Goal: Find specific page/section

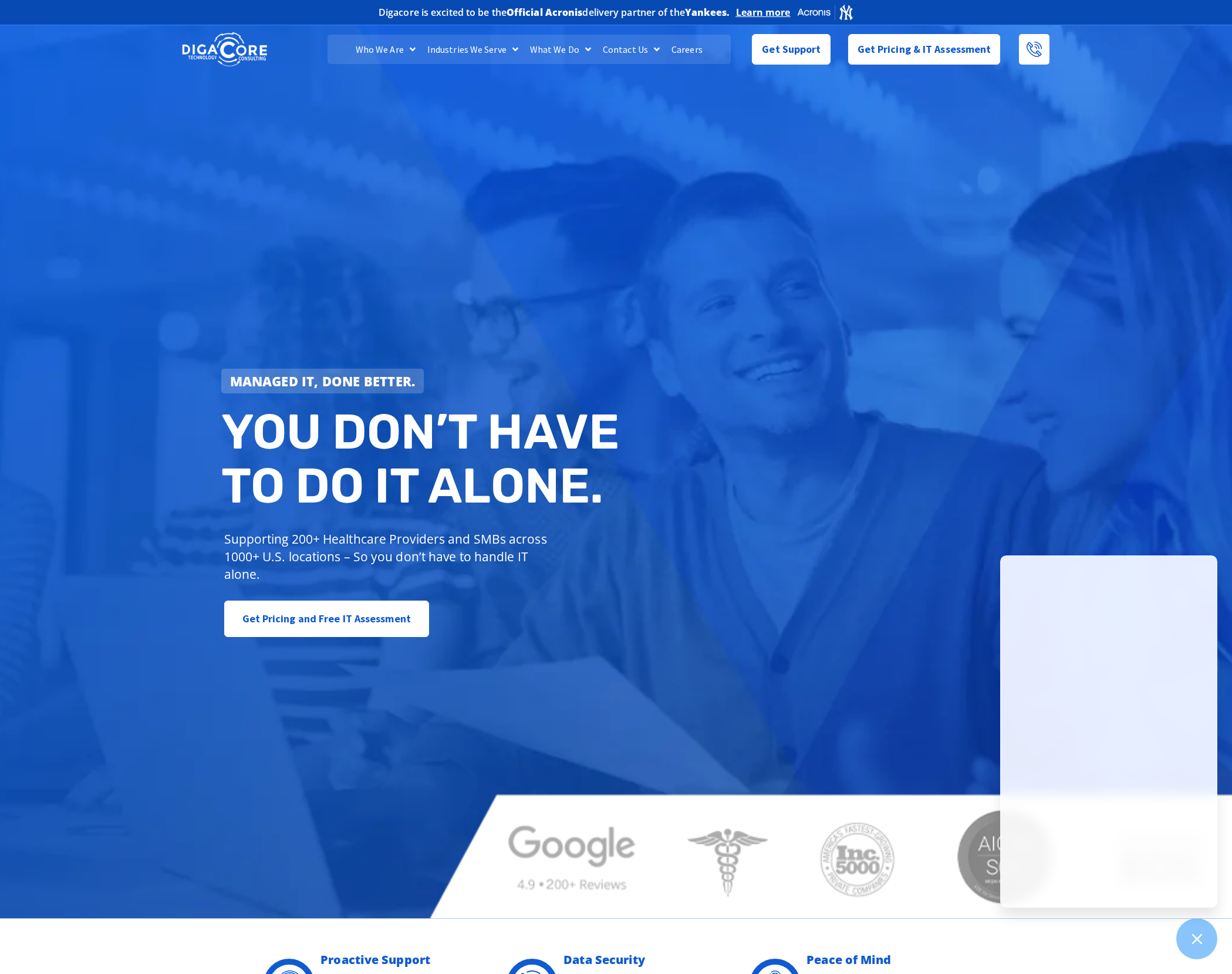
click at [686, 50] on link "Careers" at bounding box center [686, 49] width 43 height 29
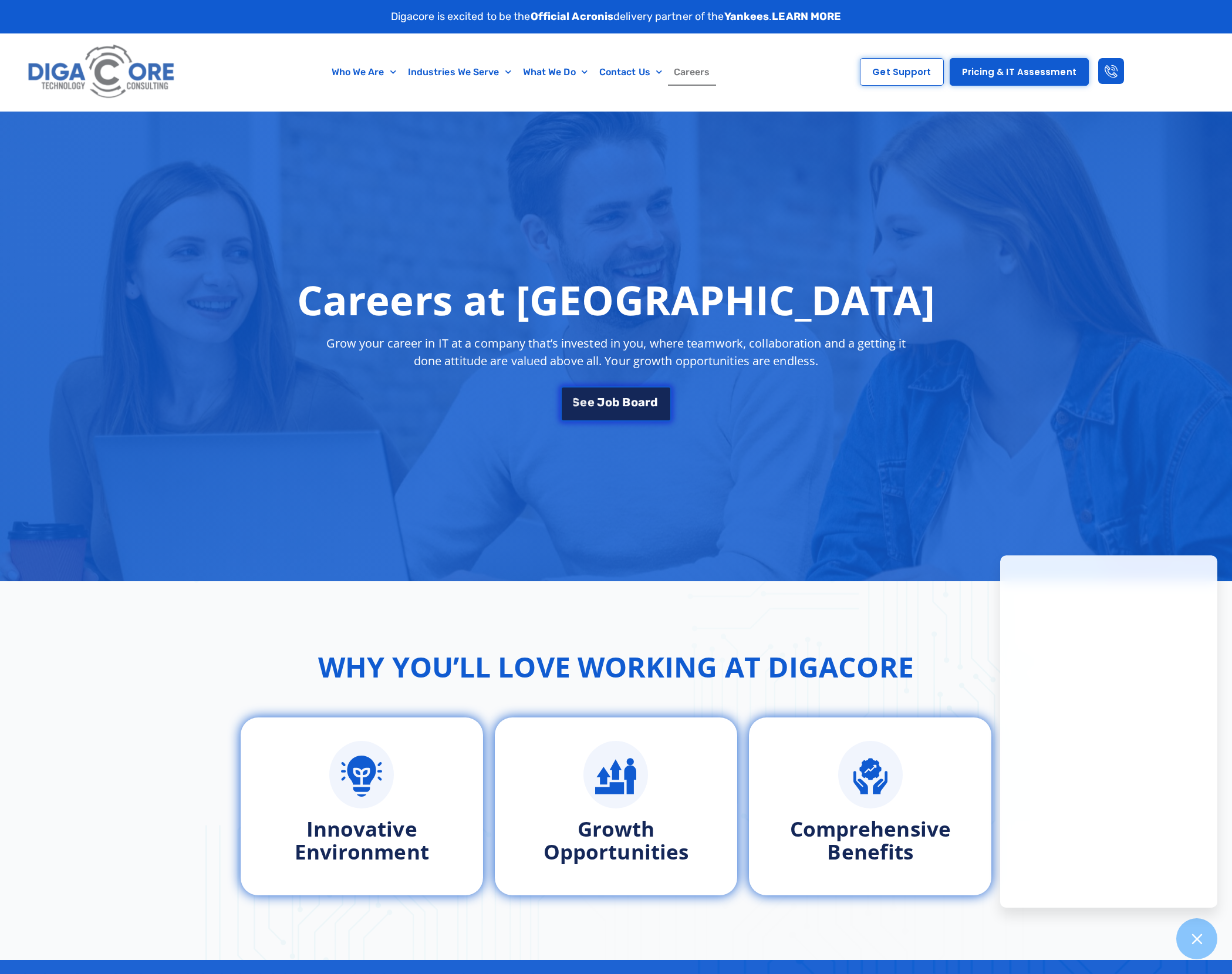
click at [604, 402] on span "J" at bounding box center [600, 400] width 8 height 12
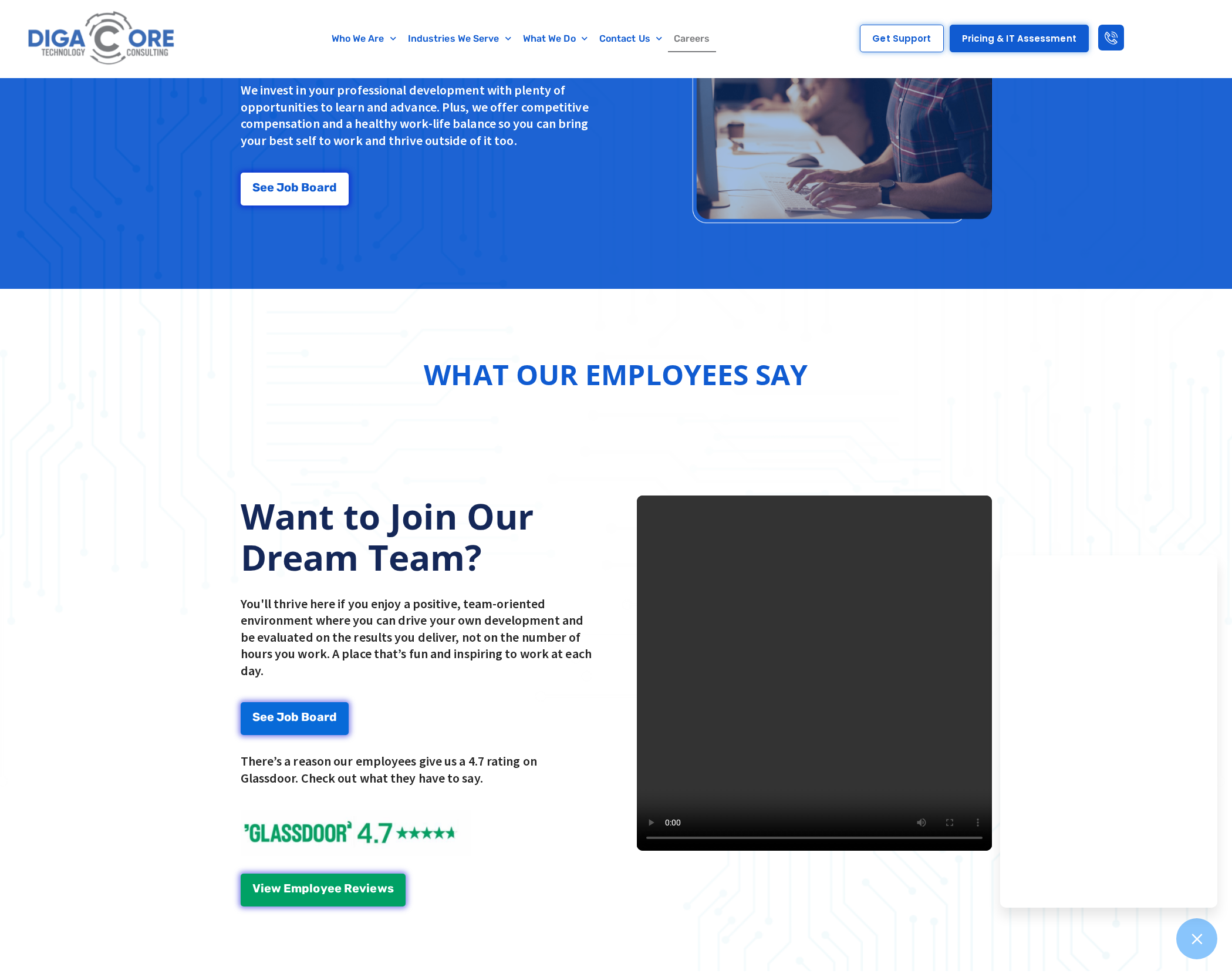
scroll to position [1076, 0]
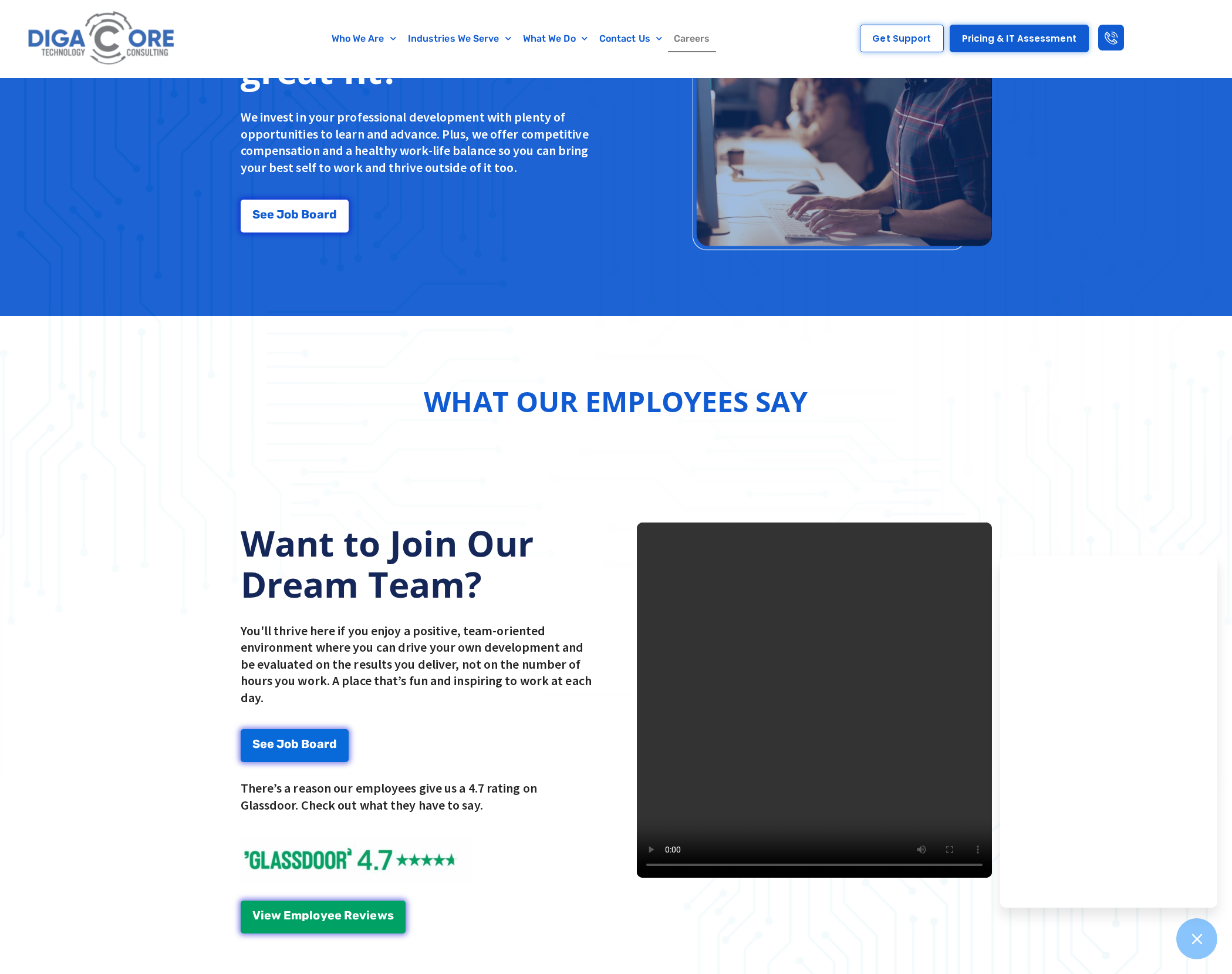
click at [804, 715] on video at bounding box center [814, 700] width 355 height 355
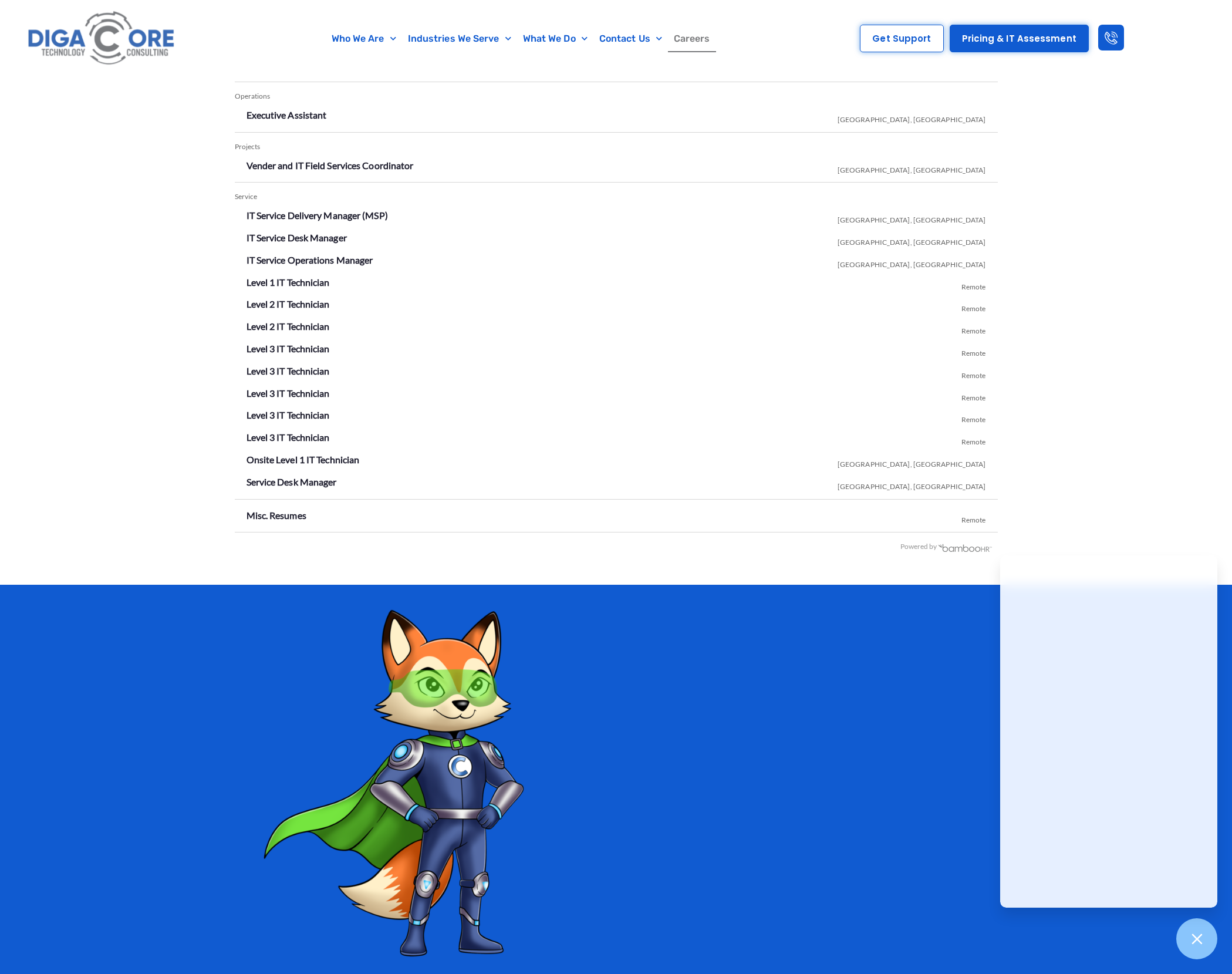
scroll to position [2132, 0]
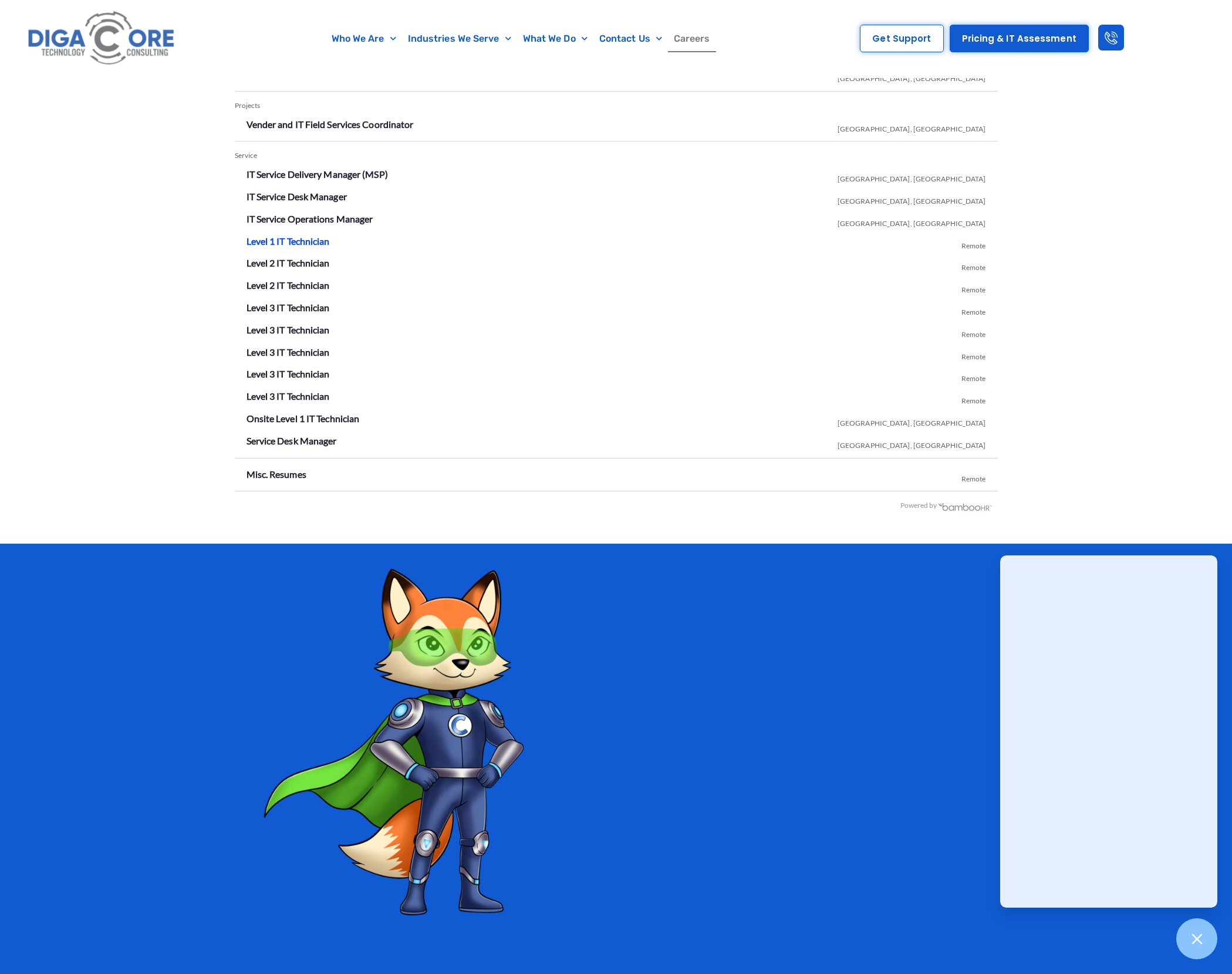
click at [316, 240] on link "Level 1 IT Technician" at bounding box center [288, 241] width 83 height 11
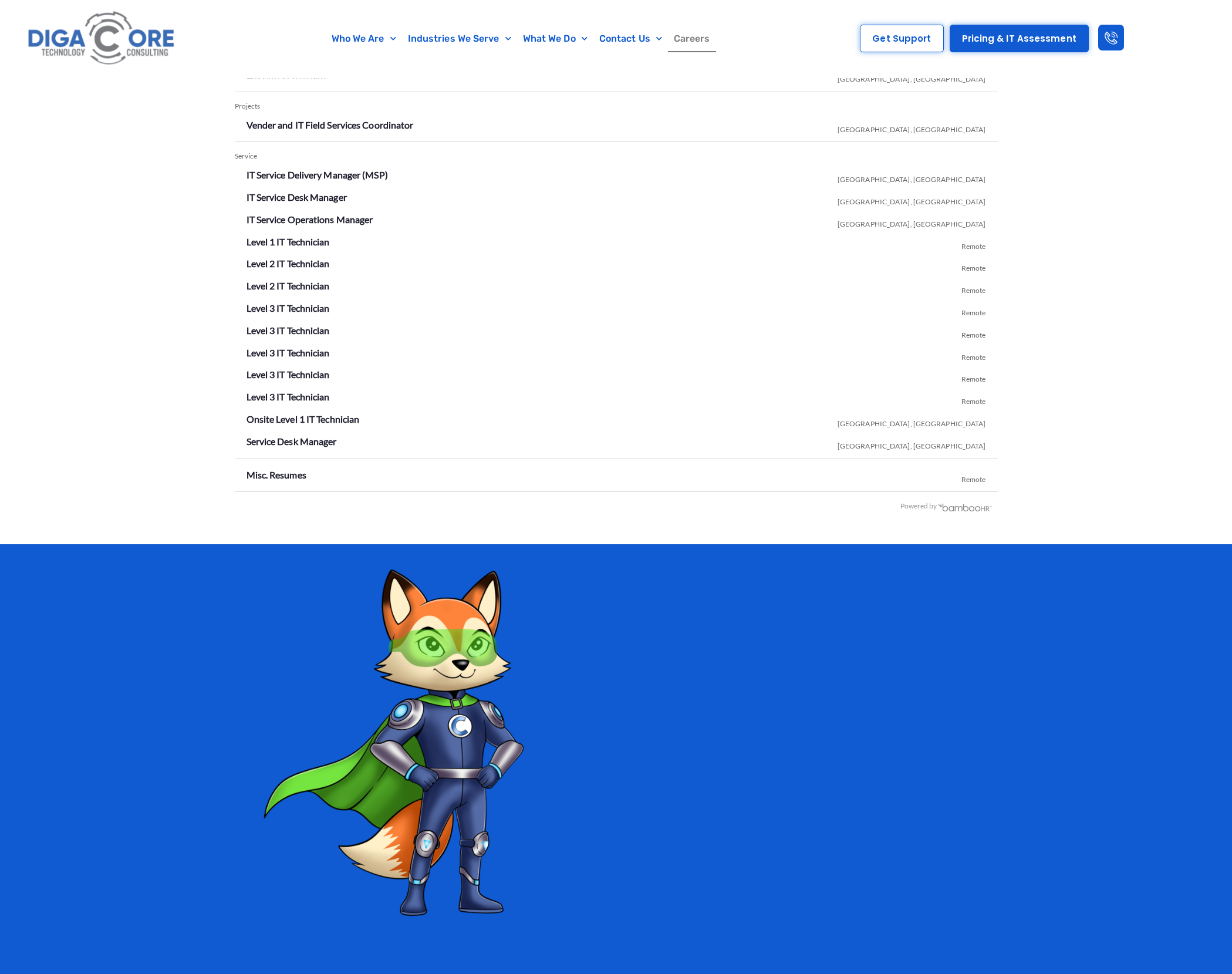
scroll to position [2132, 0]
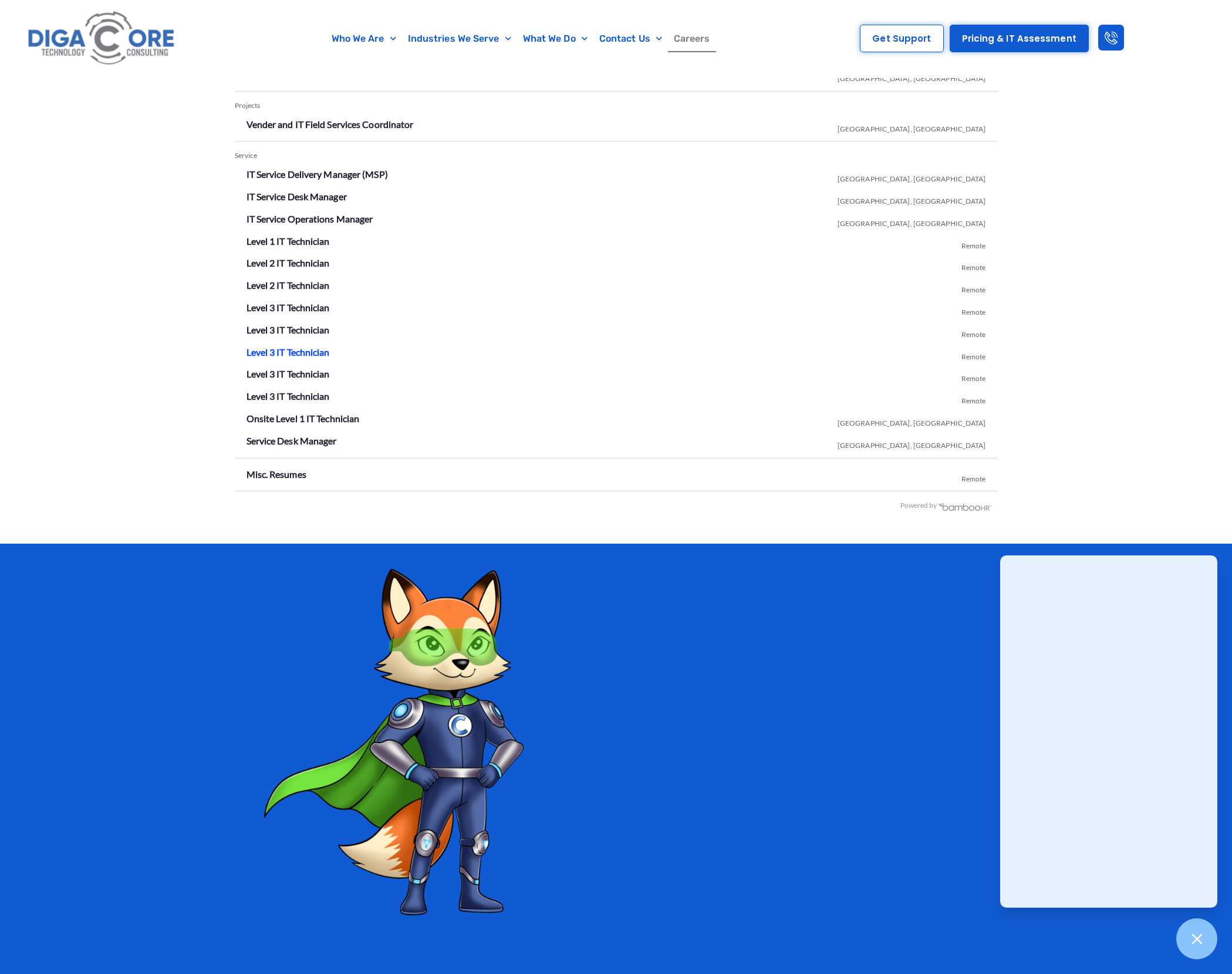
click at [318, 347] on link "Level 3 IT Technician" at bounding box center [288, 352] width 83 height 11
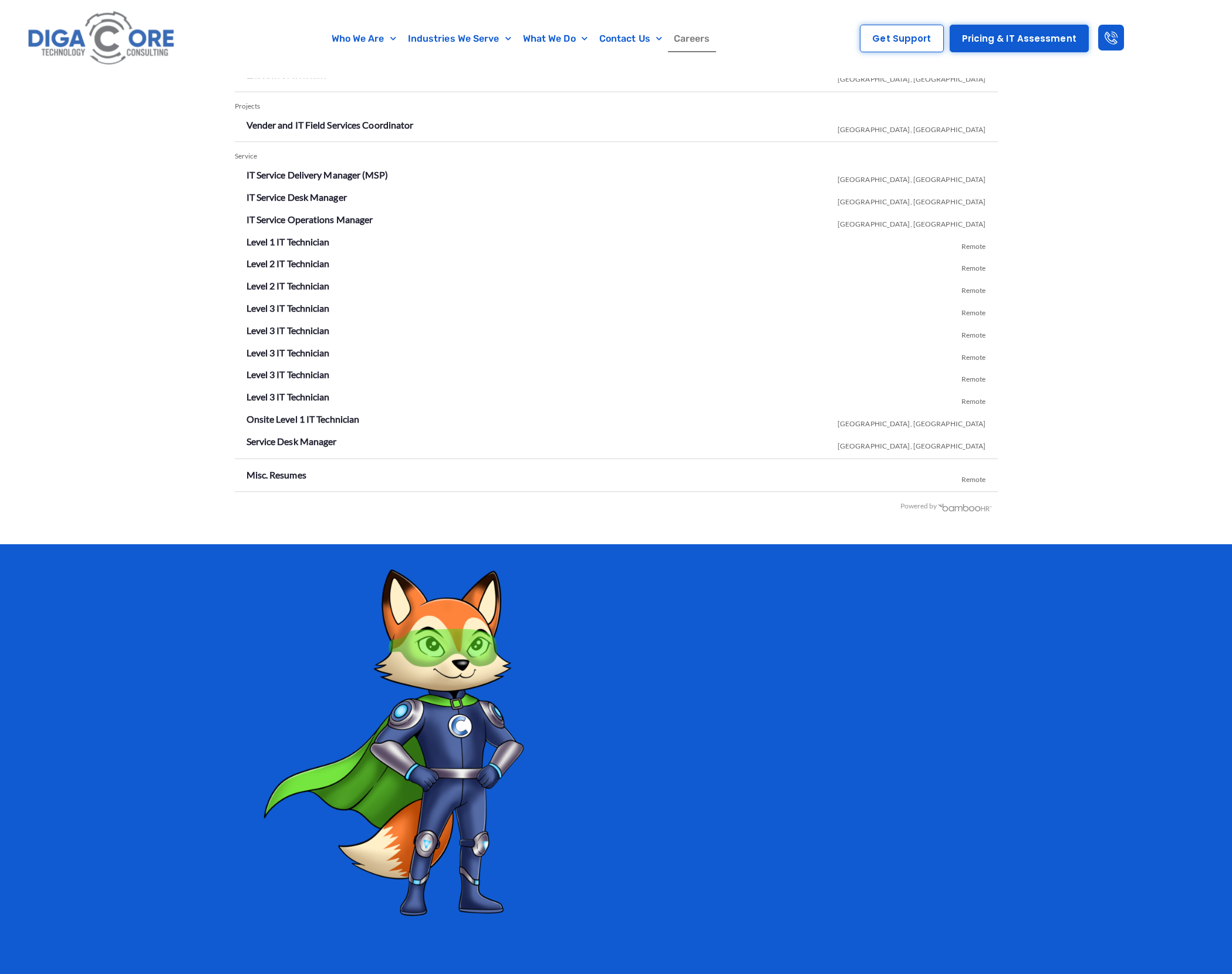
scroll to position [2132, 0]
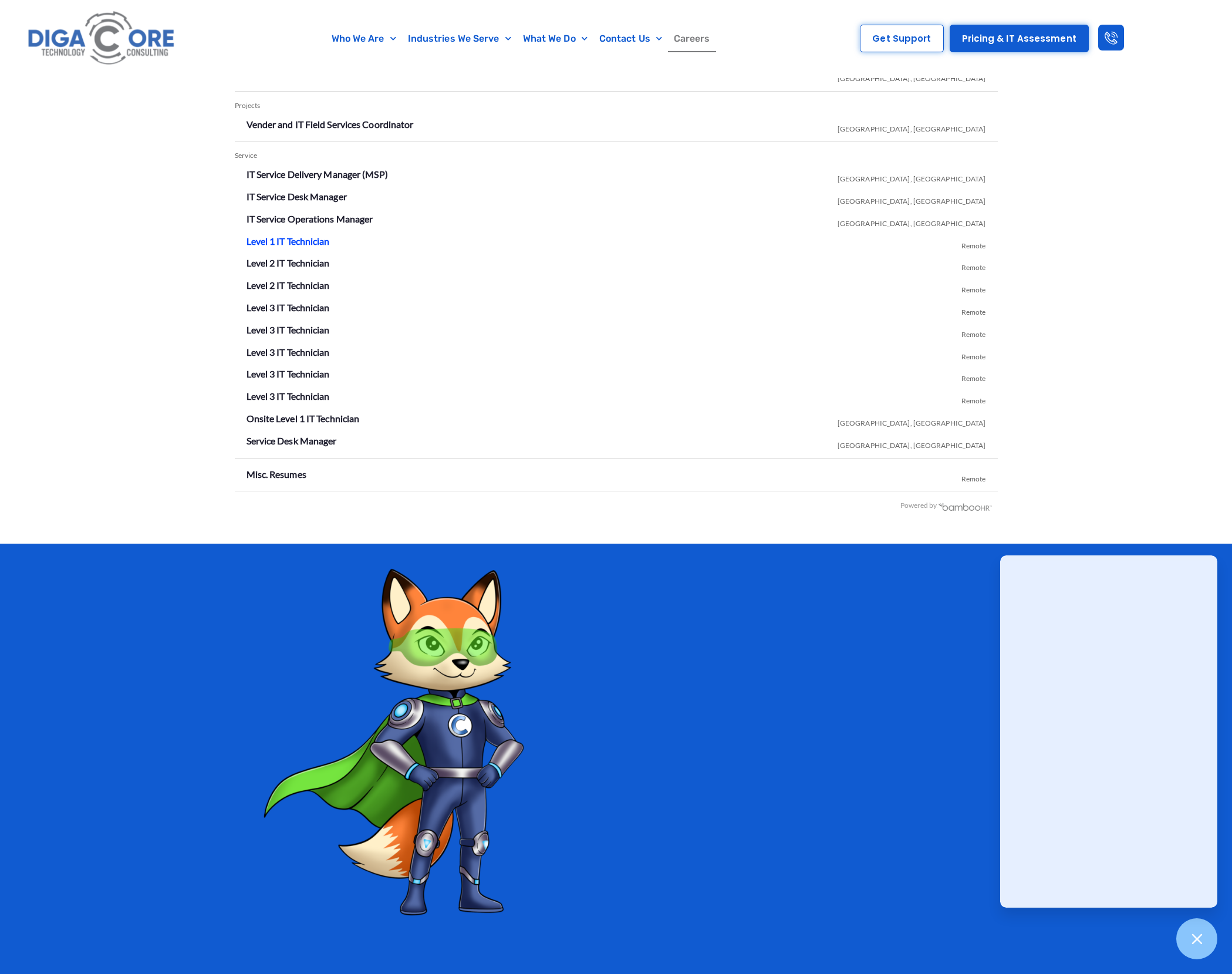
click at [299, 243] on link "Level 1 IT Technician" at bounding box center [288, 241] width 83 height 11
